Goal: Transaction & Acquisition: Purchase product/service

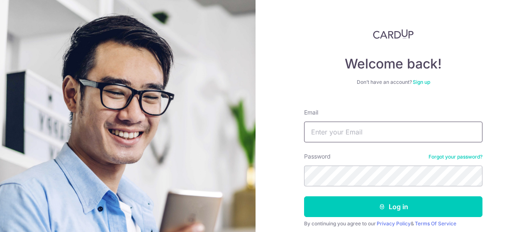
click at [350, 132] on input "Email" at bounding box center [393, 132] width 179 height 21
type input "[EMAIL_ADDRESS][DOMAIN_NAME]"
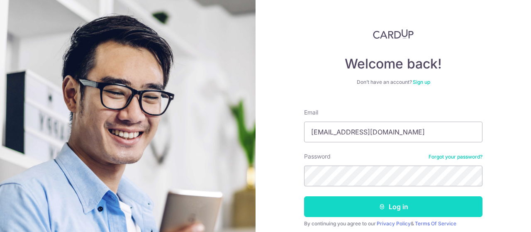
click at [430, 205] on button "Log in" at bounding box center [393, 206] width 179 height 21
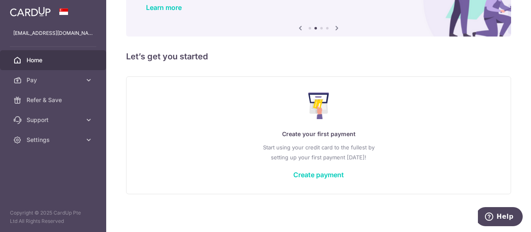
scroll to position [71, 0]
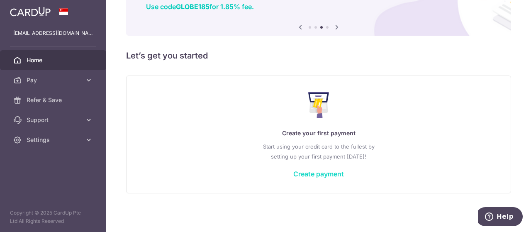
click at [321, 174] on link "Create payment" at bounding box center [318, 174] width 51 height 8
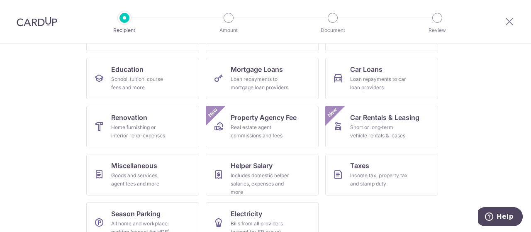
scroll to position [133, 0]
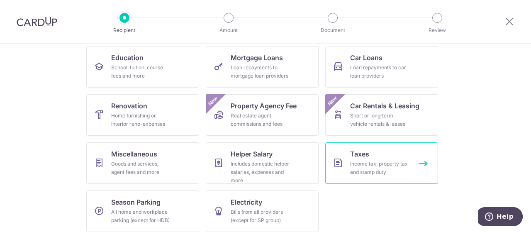
click at [372, 158] on link "Taxes Income tax, property tax and stamp duty" at bounding box center [381, 163] width 113 height 42
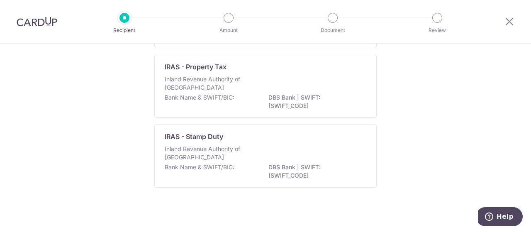
scroll to position [128, 0]
click at [440, 91] on div "Who would you like to pay? Recipient directory (3) CardUp has added commonly-pa…" at bounding box center [265, 75] width 531 height 318
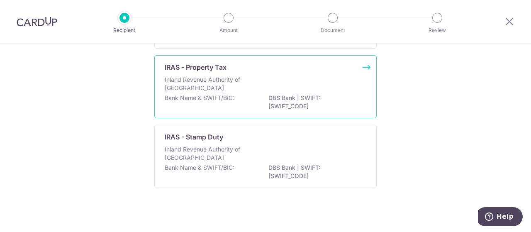
click at [364, 68] on div "IRAS - Property Tax Inland Revenue Authority of Singapore Bank Name & SWIFT/BIC…" at bounding box center [265, 86] width 223 height 63
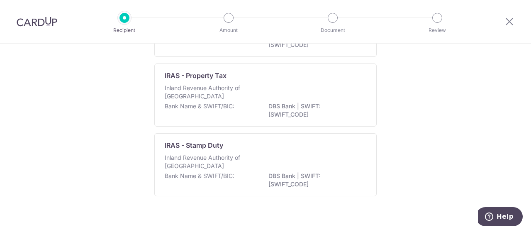
scroll to position [119, 0]
click at [526, 35] on div at bounding box center [509, 21] width 43 height 43
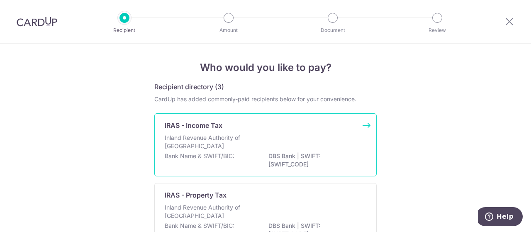
click at [365, 126] on div "IRAS - Income Tax Inland Revenue Authority of Singapore Bank Name & SWIFT/BIC: …" at bounding box center [265, 144] width 223 height 63
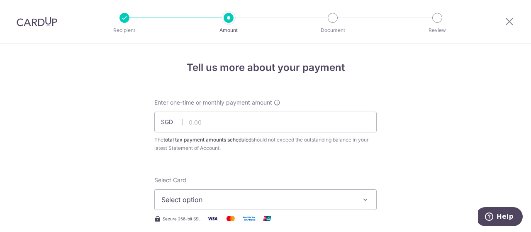
click at [364, 198] on icon "button" at bounding box center [366, 200] width 8 height 8
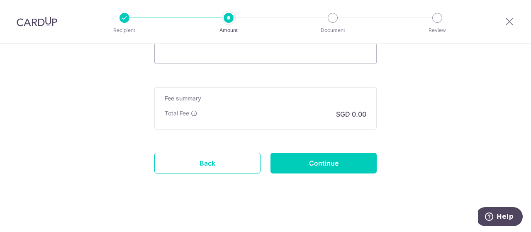
scroll to position [580, 0]
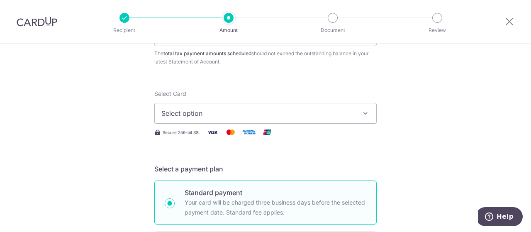
scroll to position [0, 0]
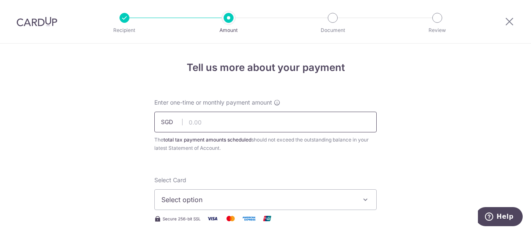
click at [204, 126] on input "text" at bounding box center [265, 122] width 223 height 21
click at [206, 122] on input "text" at bounding box center [265, 122] width 223 height 21
click at [200, 122] on input "26865.67" at bounding box center [265, 122] width 223 height 21
type input "26,825.67"
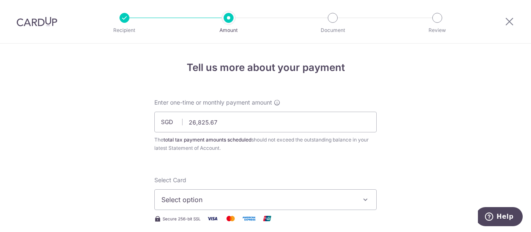
click at [362, 195] on button "Select option" at bounding box center [265, 199] width 223 height 21
click at [190, 220] on span "Add credit card" at bounding box center [272, 223] width 193 height 8
click at [204, 195] on span "Add new card" at bounding box center [257, 200] width 193 height 10
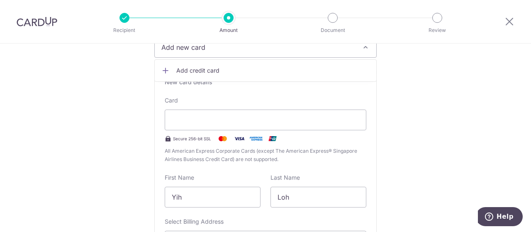
scroll to position [166, 0]
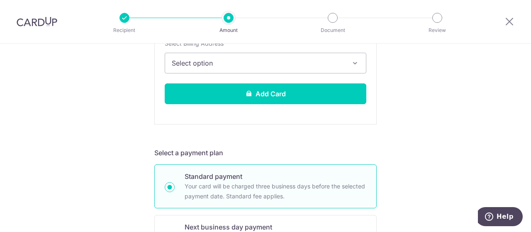
click at [357, 62] on icon "button" at bounding box center [355, 63] width 8 height 8
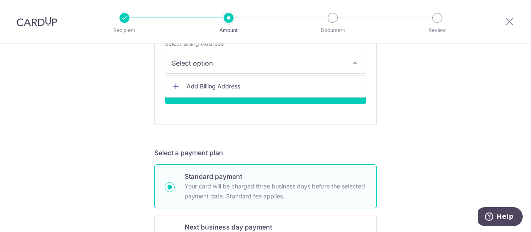
click at [471, 76] on div "Tell us more about your payment Enter one-time or monthly payment amount SGD 26…" at bounding box center [265, 212] width 531 height 999
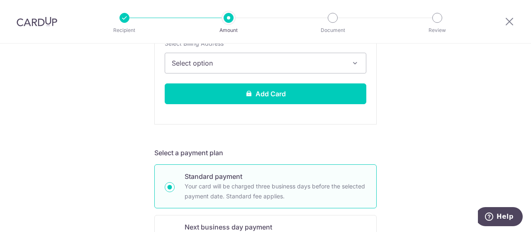
click at [529, 35] on div at bounding box center [509, 21] width 43 height 43
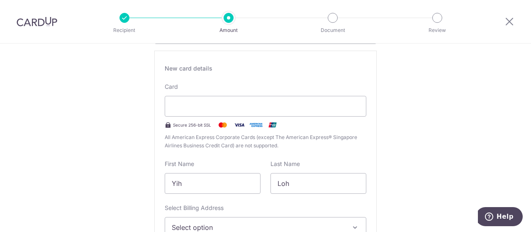
scroll to position [165, 0]
drag, startPoint x: 527, startPoint y: 95, endPoint x: 526, endPoint y: 112, distance: 17.4
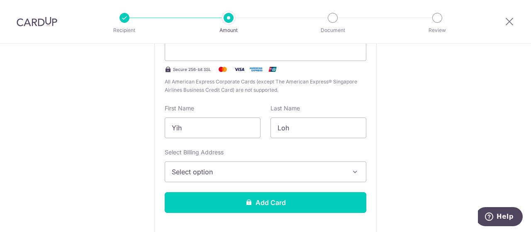
scroll to position [229, 0]
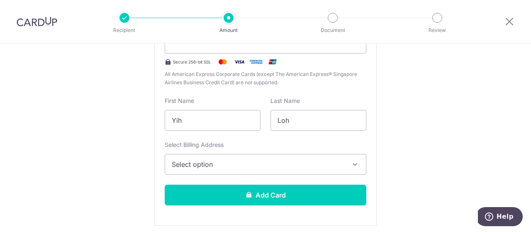
click at [299, 163] on span "Select option" at bounding box center [258, 164] width 173 height 10
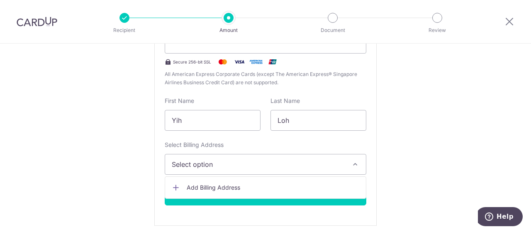
click at [267, 183] on span "Add Billing Address" at bounding box center [273, 187] width 173 height 8
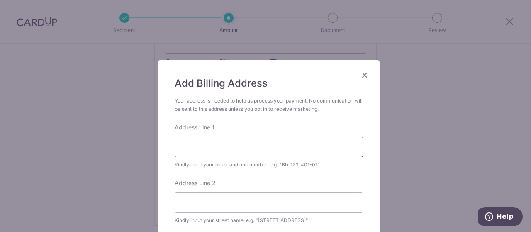
click at [232, 148] on input "Address Line 1" at bounding box center [269, 147] width 188 height 21
type input "34 Greenleaf Drive"
type input "279543"
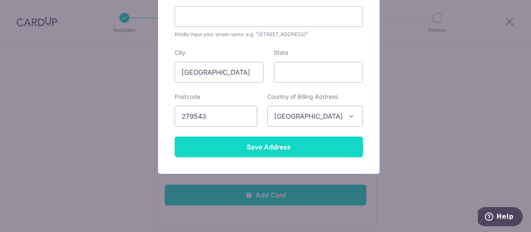
click at [288, 147] on input "Save Address" at bounding box center [269, 147] width 188 height 21
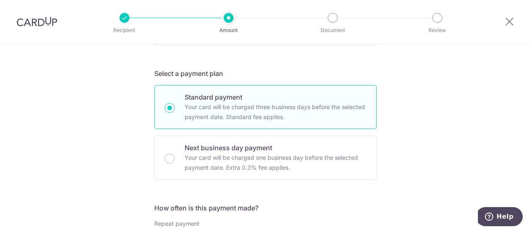
scroll to position [408, 0]
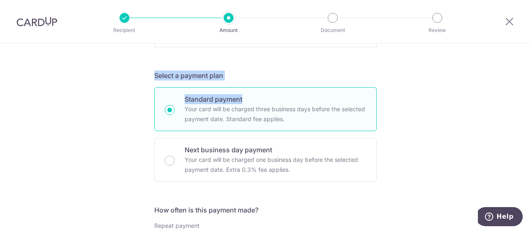
drag, startPoint x: 530, startPoint y: 25, endPoint x: 521, endPoint y: 80, distance: 55.6
click at [521, 80] on div "Recipient Amount Document Review Tell us more about your payment Enter one-time…" at bounding box center [265, 116] width 531 height 232
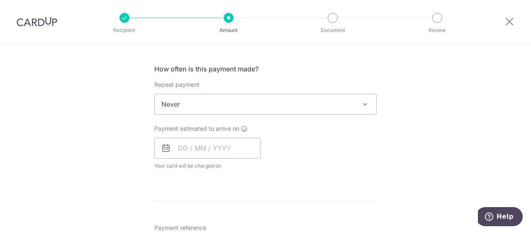
scroll to position [550, 0]
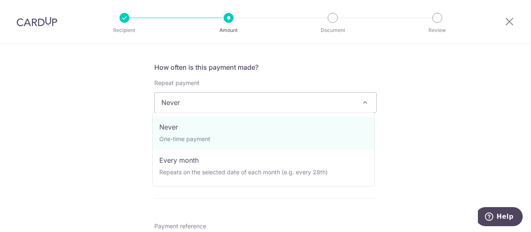
click at [360, 101] on span at bounding box center [365, 103] width 10 height 10
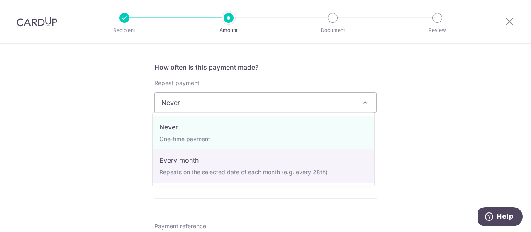
select select "3"
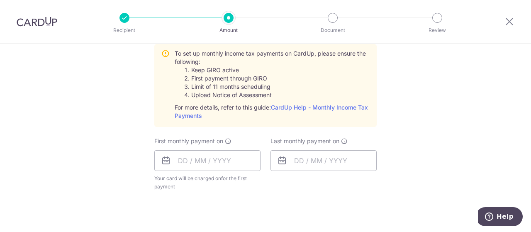
scroll to position [624, 0]
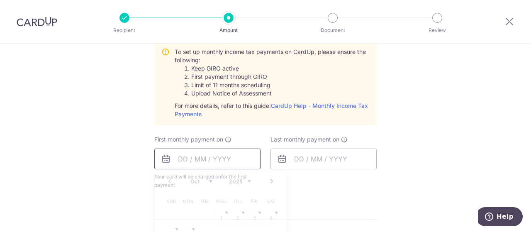
click at [181, 161] on input "text" at bounding box center [207, 159] width 106 height 21
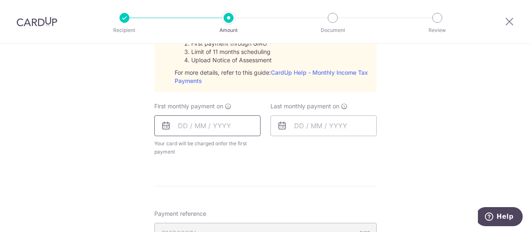
scroll to position [674, 0]
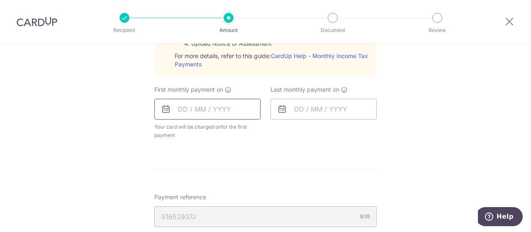
click at [184, 107] on input "text" at bounding box center [207, 109] width 106 height 21
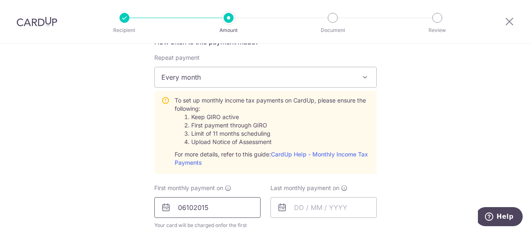
scroll to position [411, 0]
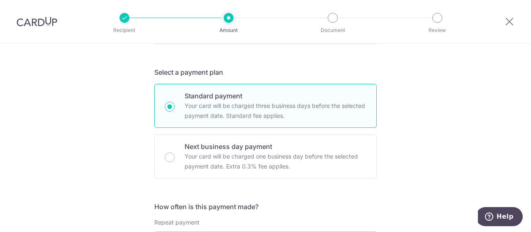
type input "06102015"
click at [526, 132] on div "Tell us more about your payment Enter one-time or monthly payment amount SGD 26…" at bounding box center [265, 187] width 531 height 1108
drag, startPoint x: 526, startPoint y: 132, endPoint x: 496, endPoint y: 147, distance: 33.6
click at [496, 147] on div "Tell us more about your payment Enter one-time or monthly payment amount SGD 26…" at bounding box center [265, 187] width 531 height 1108
drag, startPoint x: 496, startPoint y: 147, endPoint x: 531, endPoint y: 133, distance: 37.2
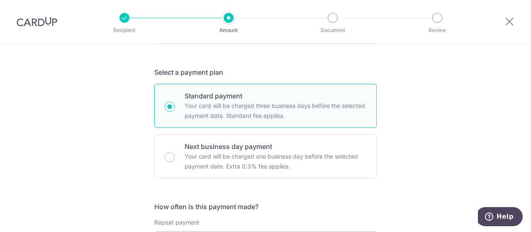
click at [531, 133] on section "Tell us more about your payment Enter one-time or monthly payment amount SGD 26…" at bounding box center [265, 138] width 531 height 188
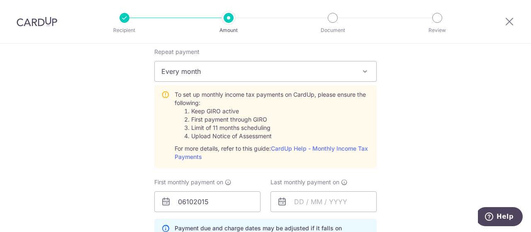
scroll to position [571, 0]
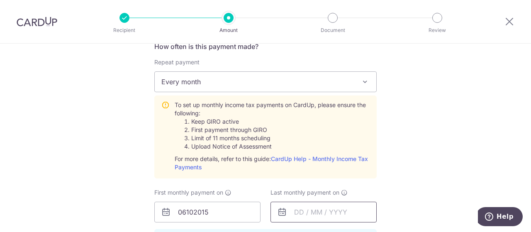
click at [299, 209] on input "text" at bounding box center [324, 212] width 106 height 21
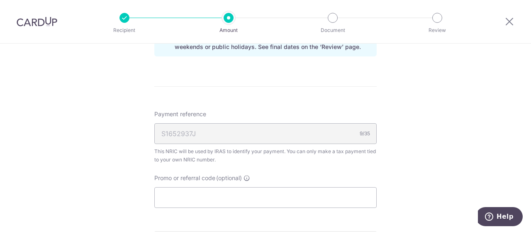
scroll to position [775, 0]
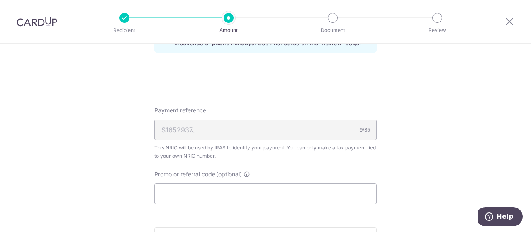
type input "06042016"
click at [224, 123] on div "S1652937J 9/35" at bounding box center [265, 130] width 223 height 21
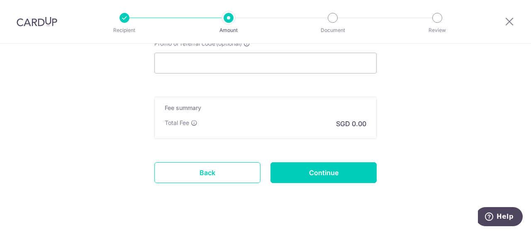
scroll to position [916, 0]
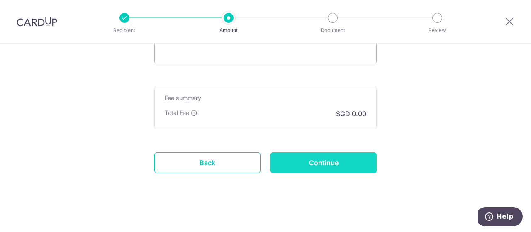
click at [340, 158] on input "Continue" at bounding box center [324, 162] width 106 height 21
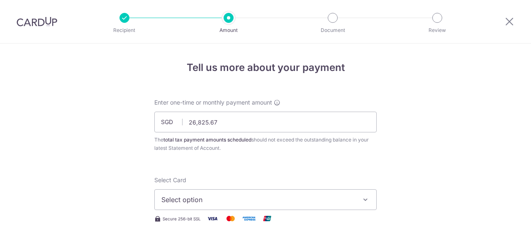
scroll to position [438, 0]
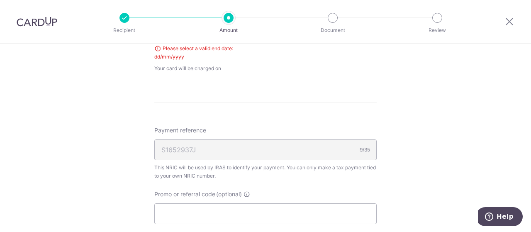
drag, startPoint x: 531, startPoint y: 16, endPoint x: 531, endPoint y: 39, distance: 22.8
click at [531, 39] on div at bounding box center [509, 21] width 43 height 43
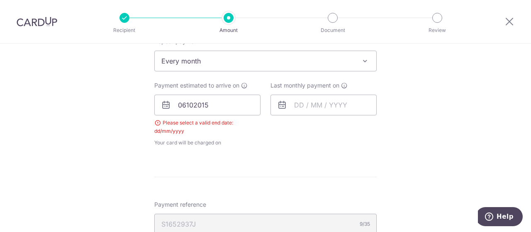
scroll to position [359, 0]
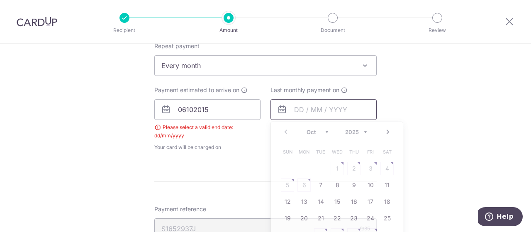
click at [334, 109] on input "text" at bounding box center [324, 109] width 106 height 21
type input "06042026"
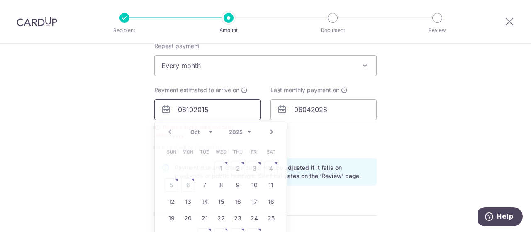
click at [202, 110] on input "06102015" at bounding box center [207, 109] width 106 height 21
type input "06102025"
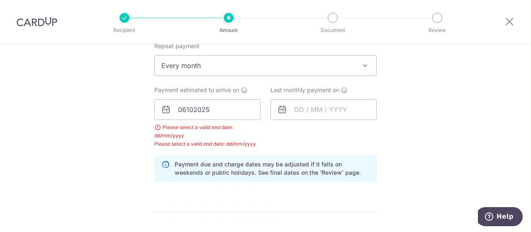
click at [413, 139] on div "Tell us more about your payment Enter one-time or monthly payment amount SGD 26…" at bounding box center [265, 95] width 531 height 822
click at [300, 110] on input "text" at bounding box center [324, 109] width 106 height 21
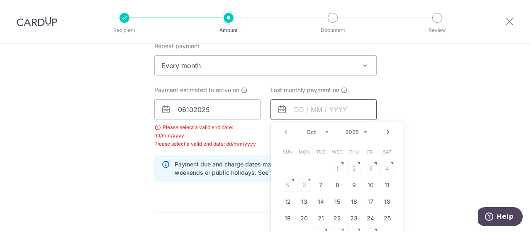
click at [301, 106] on input "text" at bounding box center [324, 109] width 106 height 21
click at [299, 111] on input "text" at bounding box center [324, 109] width 106 height 21
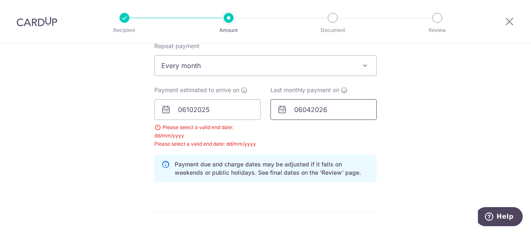
click at [337, 106] on input "06042026" at bounding box center [324, 109] width 106 height 21
type input "06042026"
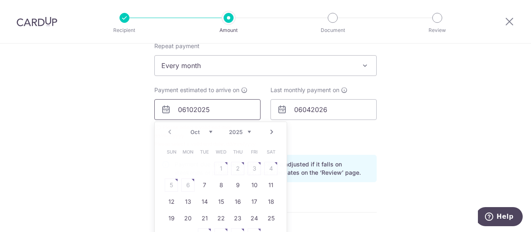
click at [185, 108] on input "06102025" at bounding box center [207, 109] width 106 height 21
click at [183, 109] on input "06102025" at bounding box center [207, 109] width 106 height 21
click at [192, 109] on input "06/102025" at bounding box center [207, 109] width 106 height 21
type input "[DATE]"
click at [300, 108] on input "text" at bounding box center [324, 109] width 106 height 21
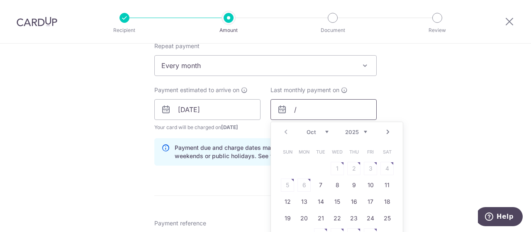
click at [289, 109] on input "/" at bounding box center [324, 109] width 106 height 21
click at [303, 108] on input "06/" at bounding box center [324, 109] width 106 height 21
type input "[DATE]"
click at [470, 96] on div "Tell us more about your payment Enter one-time or monthly payment amount SGD 26…" at bounding box center [265, 86] width 531 height 805
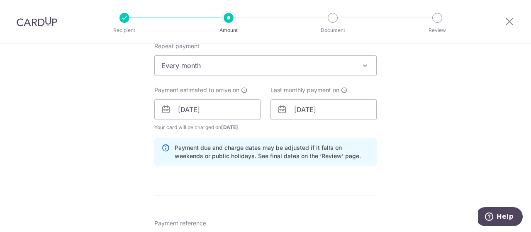
scroll to position [614, 0]
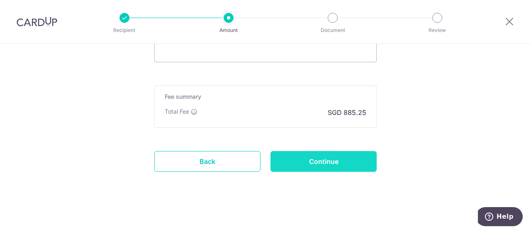
click at [326, 160] on input "Continue" at bounding box center [324, 161] width 106 height 21
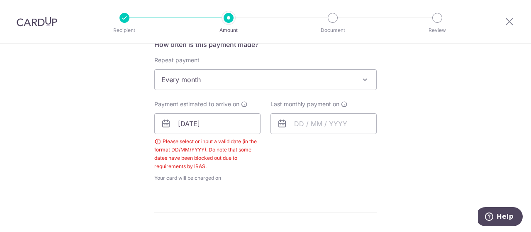
scroll to position [346, 0]
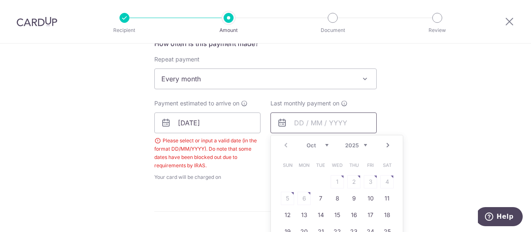
click at [296, 123] on input "text" at bounding box center [324, 122] width 106 height 21
click at [304, 121] on input "text" at bounding box center [324, 122] width 106 height 21
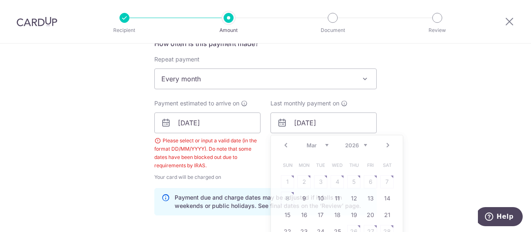
click at [411, 117] on div "Tell us more about your payment Enter one-time or monthly payment amount SGD 26…" at bounding box center [265, 117] width 531 height 841
click at [311, 123] on input "[DATE]" at bounding box center [324, 122] width 106 height 21
click at [337, 119] on input "[DATE]" at bounding box center [324, 122] width 106 height 21
type input "[DATE]"
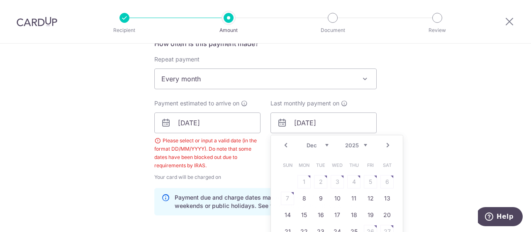
click at [433, 117] on div "Tell us more about your payment Enter one-time or monthly payment amount SGD 26…" at bounding box center [265, 117] width 531 height 841
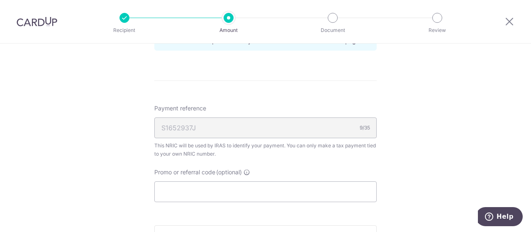
scroll to position [651, 0]
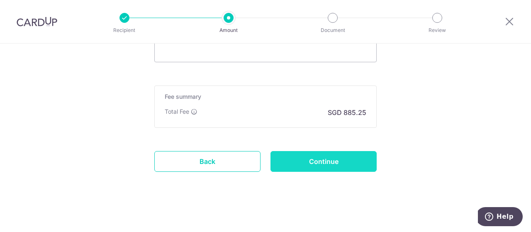
click at [359, 155] on input "Continue" at bounding box center [324, 161] width 106 height 21
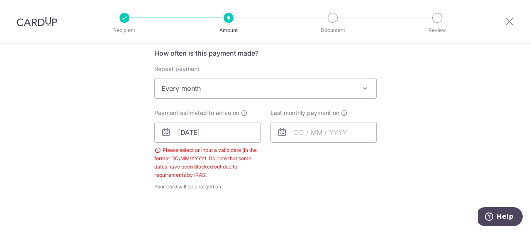
scroll to position [338, 0]
click at [283, 130] on icon at bounding box center [282, 131] width 10 height 10
click at [282, 130] on icon at bounding box center [282, 131] width 10 height 10
click at [161, 131] on icon at bounding box center [166, 131] width 10 height 10
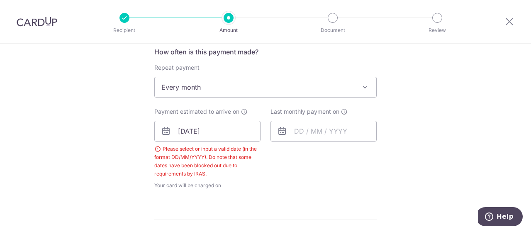
click at [161, 131] on icon at bounding box center [166, 131] width 10 height 10
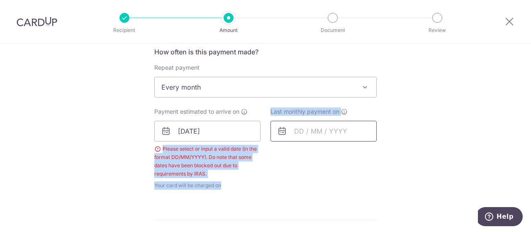
drag, startPoint x: 161, startPoint y: 131, endPoint x: 290, endPoint y: 129, distance: 129.1
click at [290, 129] on div "Payment estimated to arrive on 06/10/2025 Please select or input a valid date (…" at bounding box center [265, 149] width 232 height 82
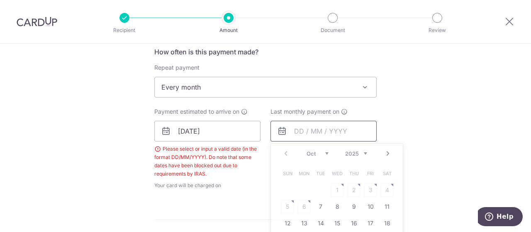
click at [290, 129] on input "text" at bounding box center [324, 131] width 106 height 21
click at [364, 153] on select "2025 2026" at bounding box center [356, 153] width 22 height 7
click at [325, 150] on select "Jan Feb Mar Apr May Jun Jul Aug Sep Oct Nov" at bounding box center [318, 153] width 22 height 7
click at [385, 189] on table "Sun Mon Tue Wed Thu Fri Sat 1 2 3 4 5 6 7 8 9 10 11 12 13 14 15 16 17 18 19 20 …" at bounding box center [337, 215] width 116 height 100
click at [384, 190] on table "Sun Mon Tue Wed Thu Fri Sat 1 2 3 4 5 6 7 8 9 10 11 12 13 14 15 16 17 18 19 20 …" at bounding box center [337, 215] width 116 height 100
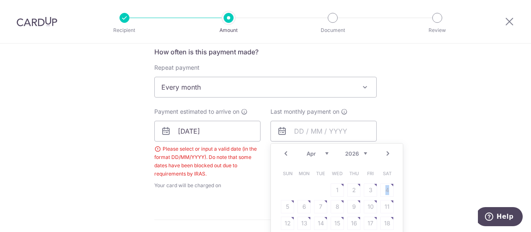
click at [384, 190] on table "Sun Mon Tue Wed Thu Fri Sat 1 2 3 4 5 6 7 8 9 10 11 12 13 14 15 16 17 18 19 20 …" at bounding box center [337, 215] width 116 height 100
click at [386, 190] on table "Sun Mon Tue Wed Thu Fri Sat 1 2 3 4 5 6 7 8 9 10 11 12 13 14 15 16 17 18 19 20 …" at bounding box center [337, 215] width 116 height 100
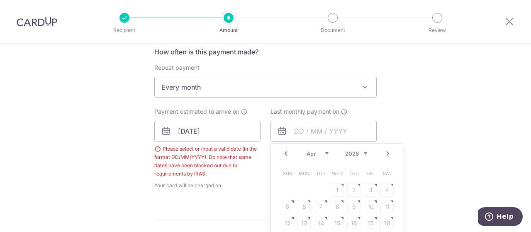
click at [384, 190] on table "Sun Mon Tue Wed Thu Fri Sat 1 2 3 4 5 6 7 8 9 10 11 12 13 14 15 16 17 18 19 20 …" at bounding box center [337, 215] width 116 height 100
click at [384, 189] on table "Sun Mon Tue Wed Thu Fri Sat 1 2 3 4 5 6 7 8 9 10 11 12 13 14 15 16 17 18 19 20 …" at bounding box center [337, 215] width 116 height 100
click at [387, 184] on table "Sun Mon Tue Wed Thu Fri Sat 1 2 3 4 5 6 7 8 9 10 11 12 13 14 15 16 17 18 19 20 …" at bounding box center [337, 215] width 116 height 100
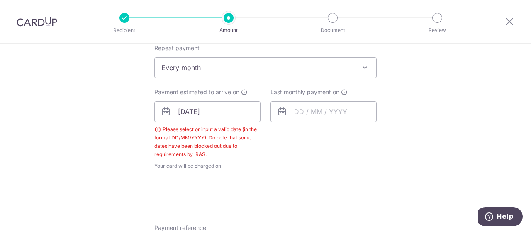
scroll to position [392, 0]
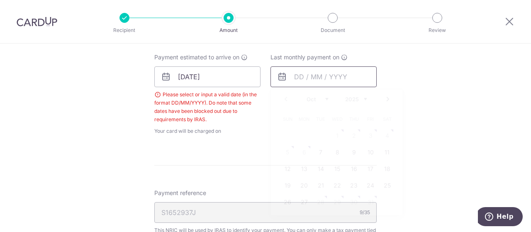
click at [333, 81] on input "text" at bounding box center [324, 76] width 106 height 21
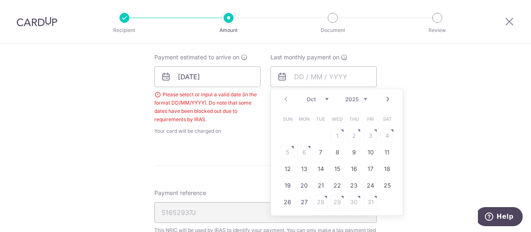
click at [362, 96] on select "2025 2026" at bounding box center [356, 99] width 22 height 7
click at [325, 96] on select "Jan Feb Mar Apr May Jun Jul Aug Sep Oct Nov" at bounding box center [318, 99] width 22 height 7
click at [303, 151] on table "Sun Mon Tue Wed Thu Fri Sat 1 2 3 4 5 6 7 8 9 10 11 12 13 14 15 16 17 18 19 20 …" at bounding box center [337, 161] width 116 height 100
click at [302, 155] on table "Sun Mon Tue Wed Thu Fri Sat 1 2 3 4 5 6 7 8 9 10 11 12 13 14 15 16 17 18 19 20 …" at bounding box center [337, 161] width 116 height 100
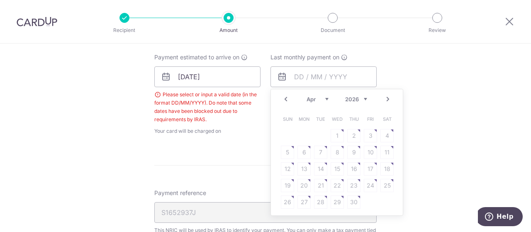
click at [302, 155] on table "Sun Mon Tue Wed Thu Fri Sat 1 2 3 4 5 6 7 8 9 10 11 12 13 14 15 16 17 18 19 20 …" at bounding box center [337, 161] width 116 height 100
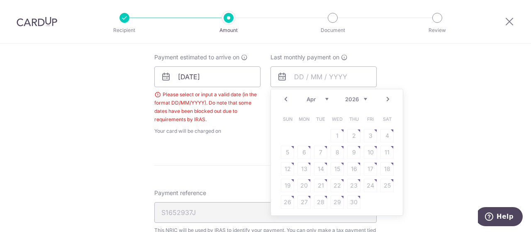
click at [302, 155] on table "Sun Mon Tue Wed Thu Fri Sat 1 2 3 4 5 6 7 8 9 10 11 12 13 14 15 16 17 18 19 20 …" at bounding box center [337, 161] width 116 height 100
click at [302, 154] on table "Sun Mon Tue Wed Thu Fri Sat 1 2 3 4 5 6 7 8 9 10 11 12 13 14 15 16 17 18 19 20 …" at bounding box center [337, 161] width 116 height 100
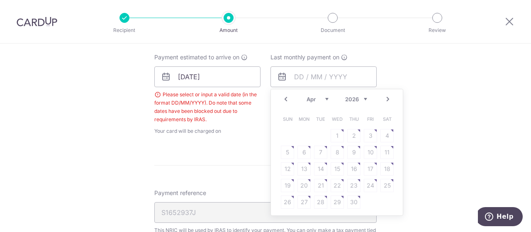
click at [369, 152] on table "Sun Mon Tue Wed Thu Fri Sat 1 2 3 4 5 6 7 8 9 10 11 12 13 14 15 16 17 18 19 20 …" at bounding box center [337, 161] width 116 height 100
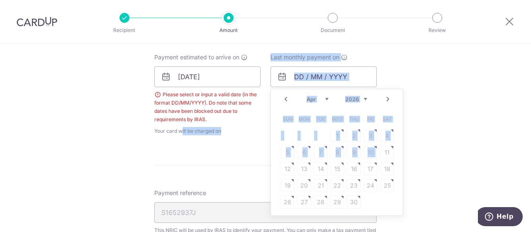
drag, startPoint x: 369, startPoint y: 152, endPoint x: 227, endPoint y: 136, distance: 143.3
click at [227, 136] on div "How often is this payment made? Repeat payment Never Every month Every month To…" at bounding box center [265, 67] width 223 height 149
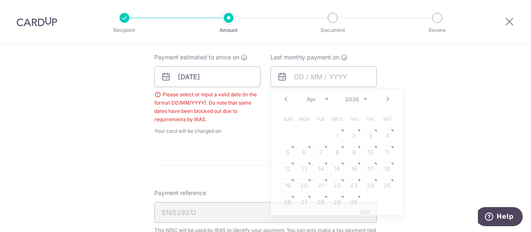
click at [203, 167] on form "Enter one-time or monthly payment amount SGD 26,825.67 26825.67 The total tax p…" at bounding box center [265, 63] width 223 height 714
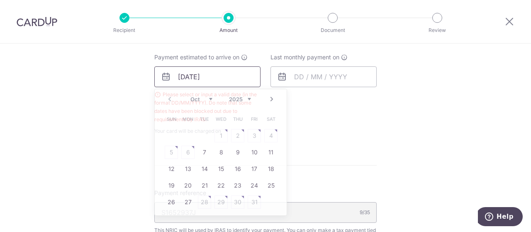
click at [235, 76] on input "06/10/2025" at bounding box center [207, 76] width 106 height 21
click at [252, 135] on table "Sun Mon Tue Wed Thu Fri Sat 1 2 3 4 5 6 7 8 9 10 11 12 13 14 15 16 17 18 19 20 …" at bounding box center [221, 161] width 116 height 100
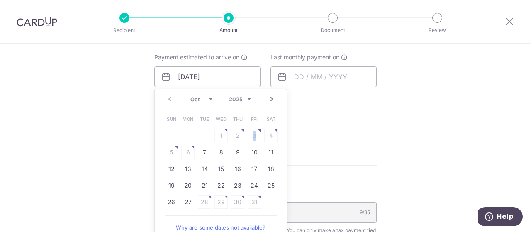
click at [252, 135] on table "Sun Mon Tue Wed Thu Fri Sat 1 2 3 4 5 6 7 8 9 10 11 12 13 14 15 16 17 18 19 20 …" at bounding box center [221, 161] width 116 height 100
click at [203, 224] on link "Why are some dates not available?" at bounding box center [221, 227] width 112 height 17
click at [184, 73] on input "06/10/2025" at bounding box center [207, 76] width 106 height 21
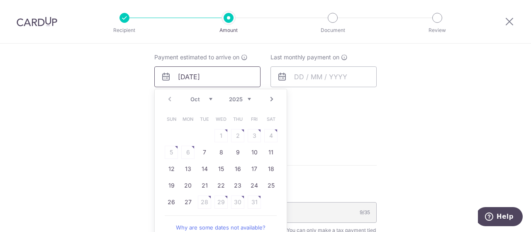
click at [184, 73] on input "06/10/2025" at bounding box center [207, 76] width 106 height 21
click at [177, 75] on input "1/10/2025" at bounding box center [207, 76] width 106 height 21
type input "[DATE]"
click at [303, 77] on input "text" at bounding box center [324, 76] width 106 height 21
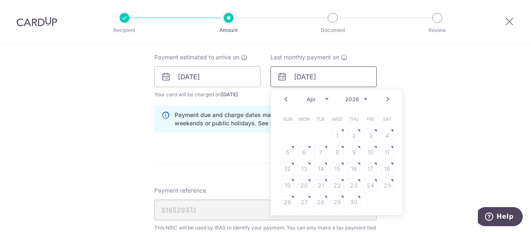
type input "01/04/2026"
click at [474, 105] on div "Tell us more about your payment Enter one-time or monthly payment amount SGD 26…" at bounding box center [265, 53] width 531 height 805
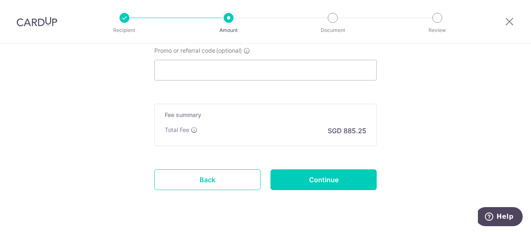
scroll to position [606, 0]
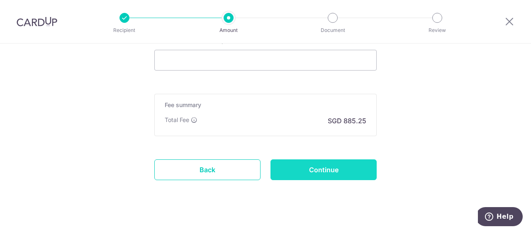
click at [331, 170] on input "Continue" at bounding box center [324, 169] width 106 height 21
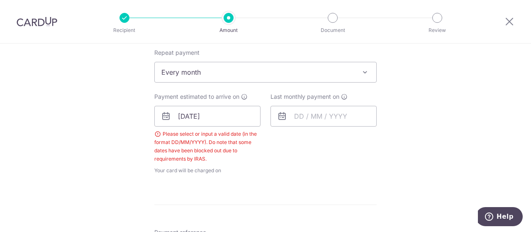
scroll to position [351, 0]
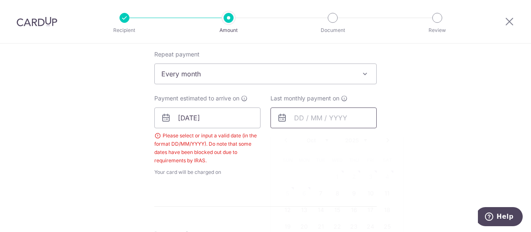
click at [304, 117] on input "text" at bounding box center [324, 118] width 106 height 21
type input "[DATE]"
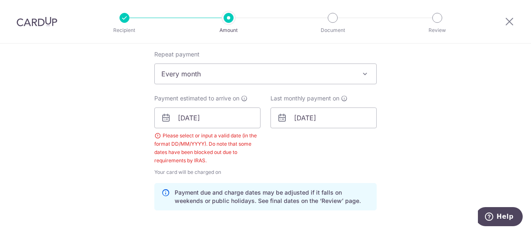
click at [370, 178] on div "How often is this payment made? Repeat payment Never Every month Every month To…" at bounding box center [265, 125] width 223 height 183
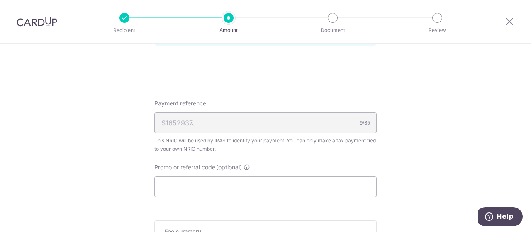
scroll to position [651, 0]
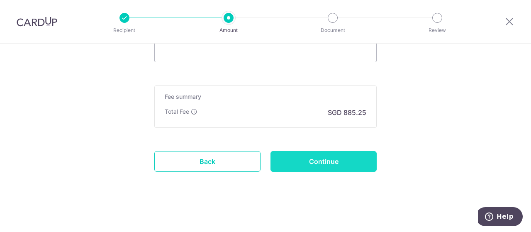
click at [335, 159] on input "Continue" at bounding box center [324, 161] width 106 height 21
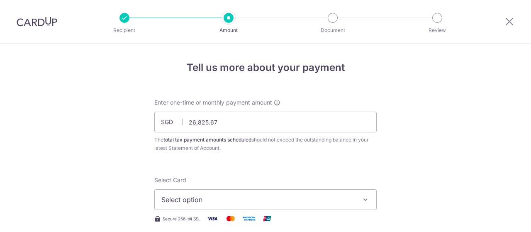
scroll to position [438, 0]
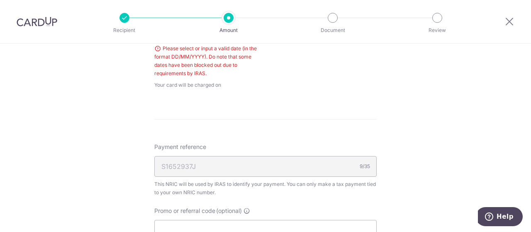
click at [211, 83] on span "Your card will be charged on for the first payment" at bounding box center [207, 85] width 106 height 8
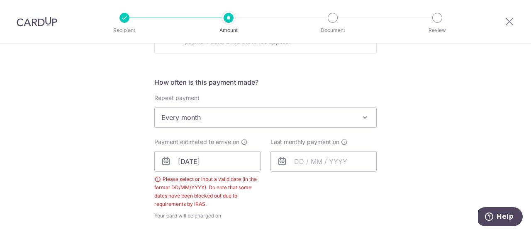
scroll to position [309, 0]
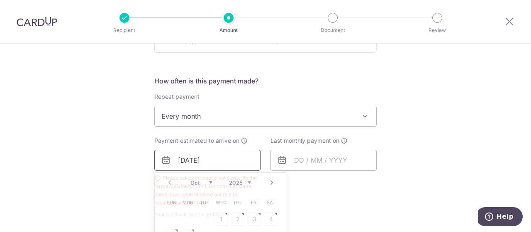
click at [184, 159] on input "[DATE]" at bounding box center [207, 160] width 106 height 21
click at [183, 159] on input "[DATE]" at bounding box center [207, 160] width 106 height 21
type input "[DATE]"
click at [295, 158] on input "text" at bounding box center [324, 160] width 106 height 21
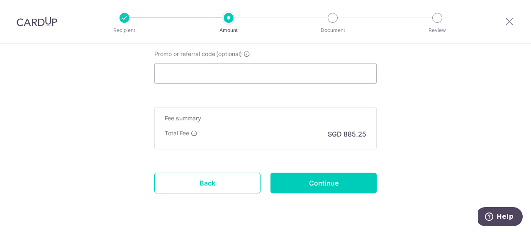
scroll to position [614, 0]
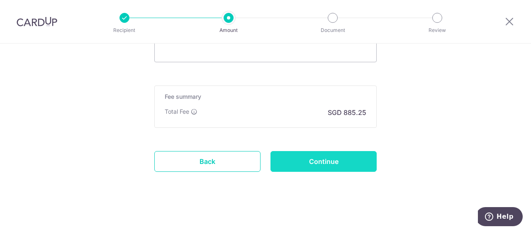
type input "[DATE]"
click at [337, 164] on input "Continue" at bounding box center [324, 161] width 106 height 21
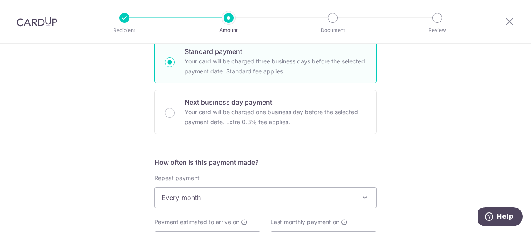
scroll to position [229, 0]
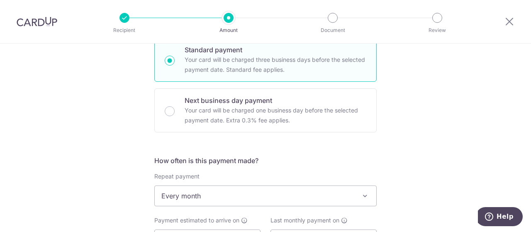
drag, startPoint x: 523, startPoint y: 116, endPoint x: 523, endPoint y: 123, distance: 7.5
click at [523, 123] on div "Tell us more about your payment Enter one-time or monthly payment amount SGD 26…" at bounding box center [265, 217] width 531 height 807
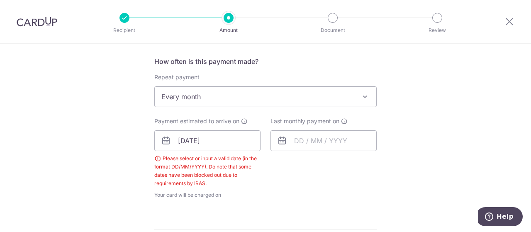
scroll to position [330, 0]
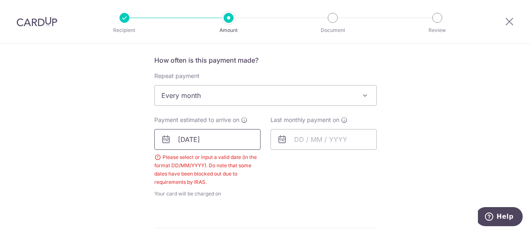
click at [185, 138] on input "02/10/2025" at bounding box center [207, 139] width 106 height 21
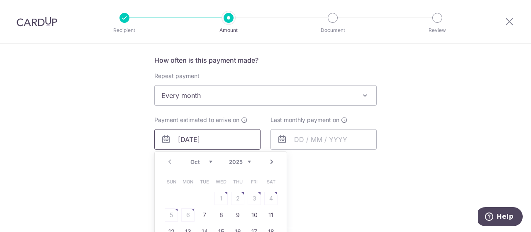
click at [184, 137] on input "02/10/2025" at bounding box center [207, 139] width 106 height 21
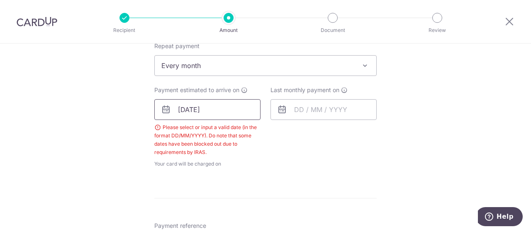
scroll to position [361, 0]
click at [183, 109] on input "02/10/2025" at bounding box center [207, 108] width 106 height 21
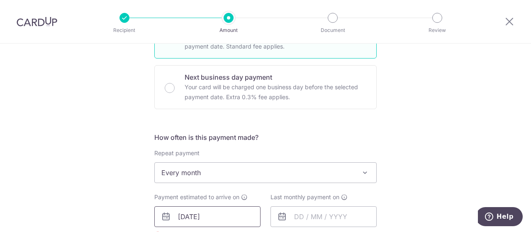
scroll to position [247, 0]
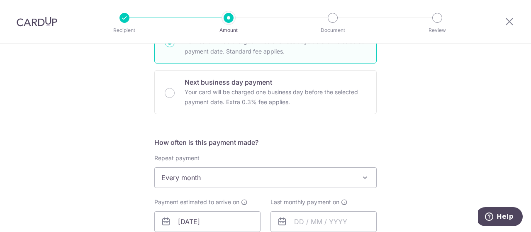
click at [490, 160] on div "Tell us more about your payment Enter one-time or monthly payment amount SGD 26…" at bounding box center [265, 199] width 531 height 807
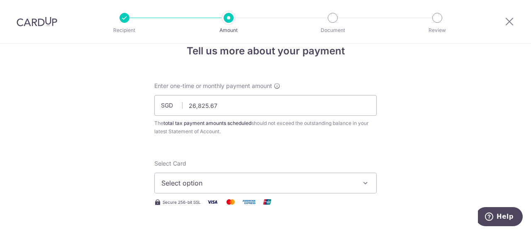
scroll to position [15, 0]
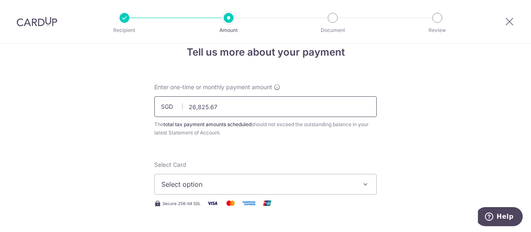
click at [238, 105] on input "26,825.67" at bounding box center [265, 106] width 223 height 21
click at [240, 108] on input "26,825.67" at bounding box center [265, 106] width 223 height 21
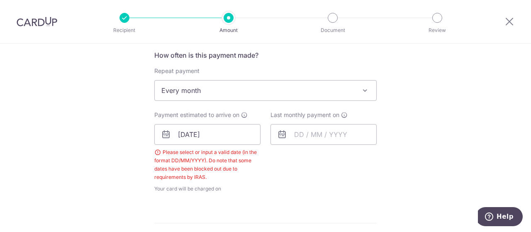
scroll to position [295, 0]
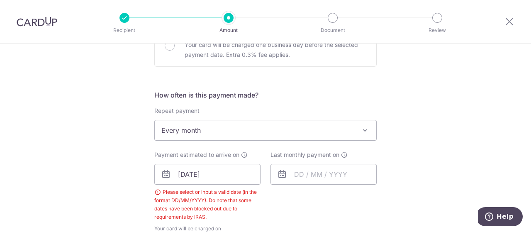
type input "26,825.67"
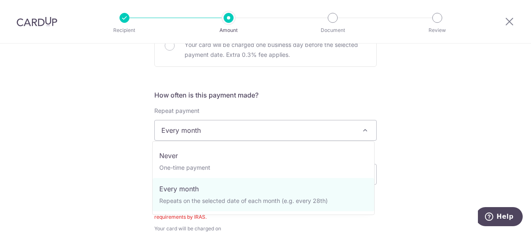
click at [364, 130] on span at bounding box center [365, 130] width 10 height 10
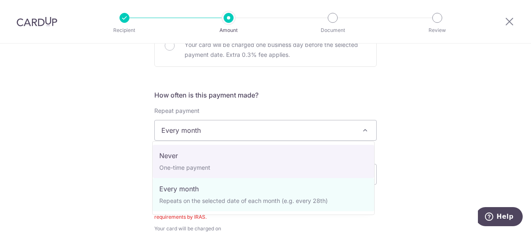
select select "1"
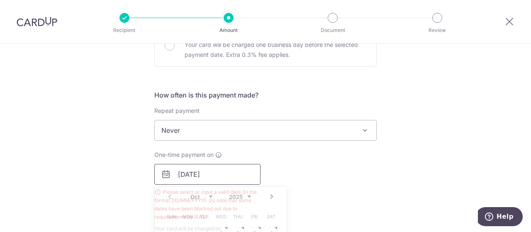
click at [183, 176] on input "02/10/2025" at bounding box center [207, 174] width 106 height 21
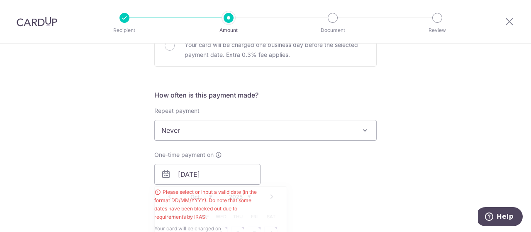
click at [447, 104] on div "Tell us more about your payment Enter one-time or monthly payment amount SGD 26…" at bounding box center [265, 169] width 531 height 841
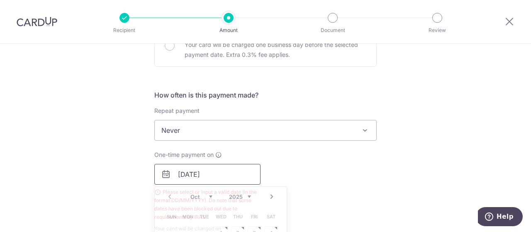
click at [213, 176] on input "02/10/2025" at bounding box center [207, 174] width 106 height 21
type input "0"
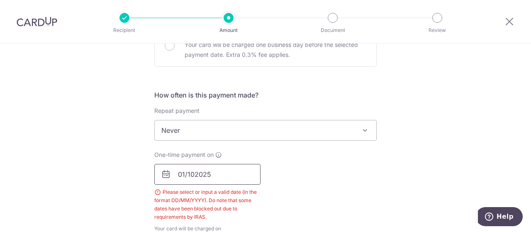
click at [192, 174] on input "01/102025" at bounding box center [207, 174] width 106 height 21
type input "[DATE]"
click button "Add Card" at bounding box center [0, 0] width 0 height 0
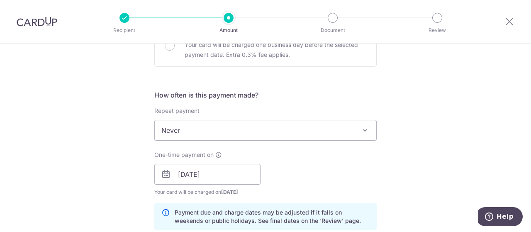
click at [323, 196] on div "How often is this payment made? Repeat payment Never Every month Never To set u…" at bounding box center [265, 163] width 223 height 147
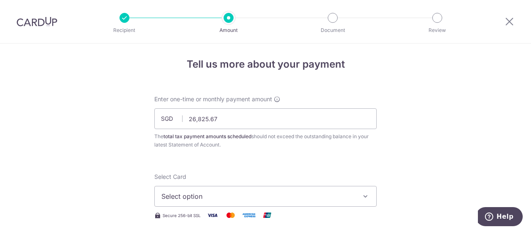
scroll to position [2, 0]
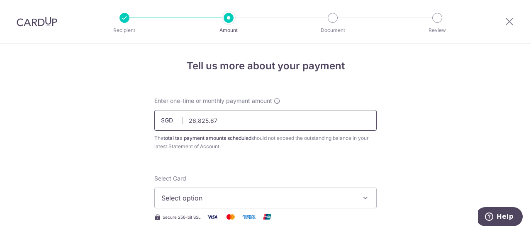
click at [233, 121] on input "26,825.67" at bounding box center [265, 120] width 223 height 21
type input "2"
type input "100,000.00"
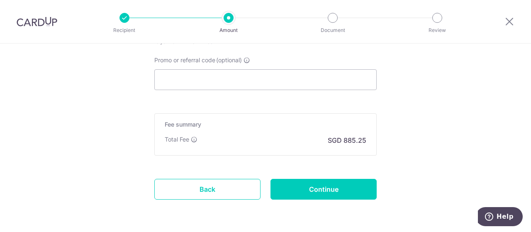
scroll to position [589, 0]
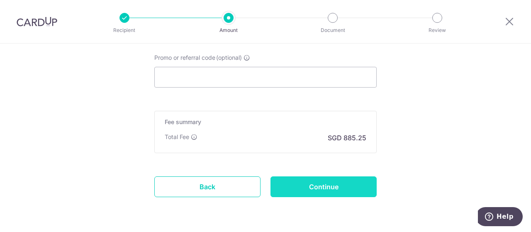
click at [333, 184] on input "Continue" at bounding box center [324, 186] width 106 height 21
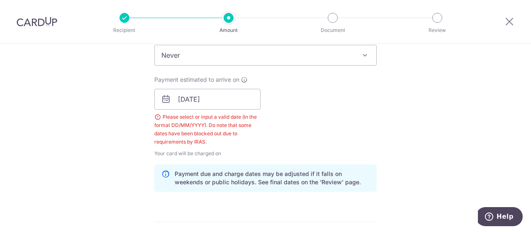
scroll to position [372, 0]
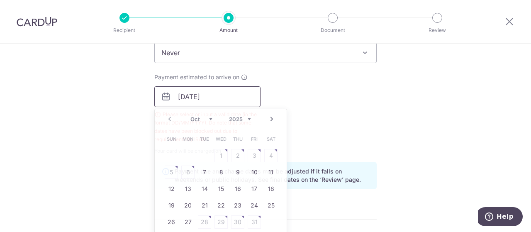
click at [184, 99] on input "[DATE]" at bounding box center [207, 96] width 106 height 21
click at [351, 90] on div "Payment estimated to arrive on [DATE] Prev Next Oct Nov [DATE] 2026 Sun Mon Tue…" at bounding box center [265, 114] width 232 height 82
click at [192, 98] on input "[DATE]" at bounding box center [207, 96] width 106 height 21
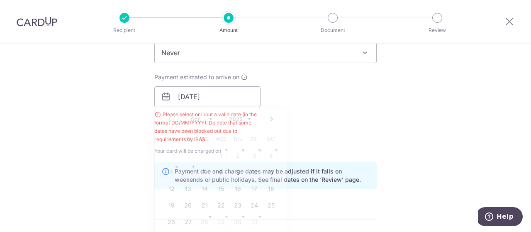
click at [336, 106] on div "Payment estimated to arrive on [DATE] Prev Next Oct Nov [DATE] 2026 Sun Mon Tue…" at bounding box center [265, 114] width 232 height 82
click at [230, 98] on input "[DATE]" at bounding box center [207, 96] width 106 height 21
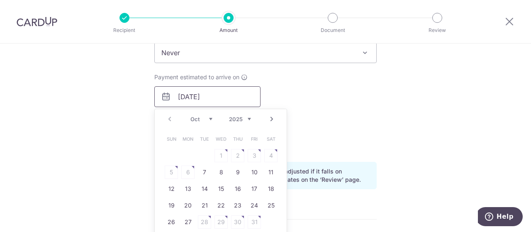
click at [230, 98] on input "[DATE]" at bounding box center [207, 96] width 106 height 21
click at [527, 19] on div at bounding box center [509, 21] width 43 height 43
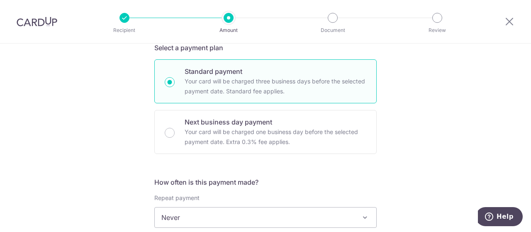
scroll to position [0, 0]
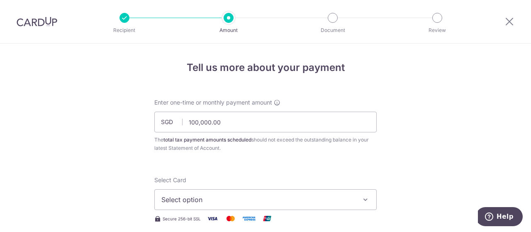
click at [35, 20] on img at bounding box center [37, 22] width 41 height 10
